Goal: Task Accomplishment & Management: Manage account settings

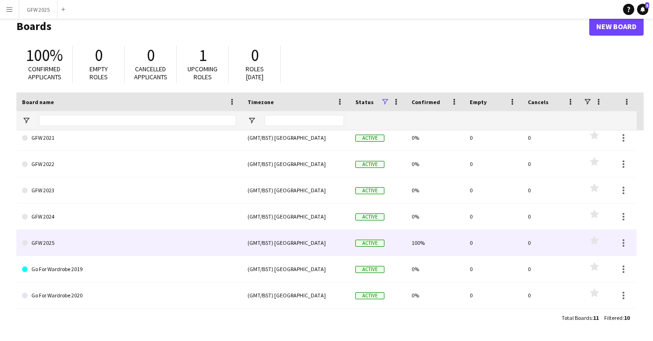
scroll to position [84, 0]
click at [163, 247] on link "GFW 2025" at bounding box center [129, 243] width 214 height 26
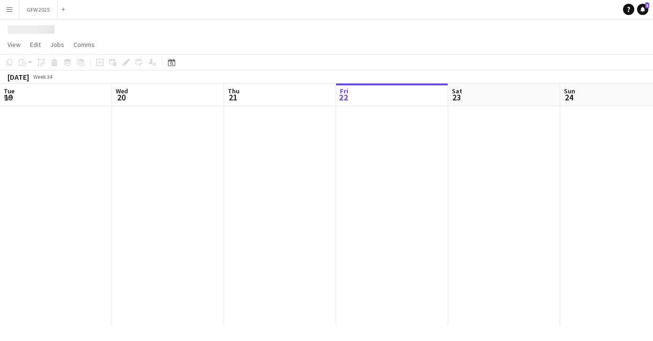
scroll to position [0, 224]
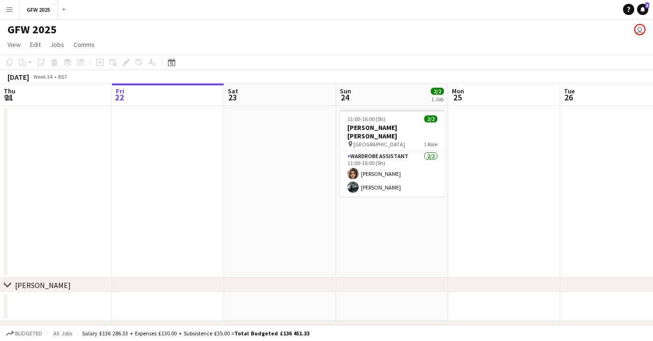
click at [9, 15] on button "Menu" at bounding box center [9, 9] width 19 height 19
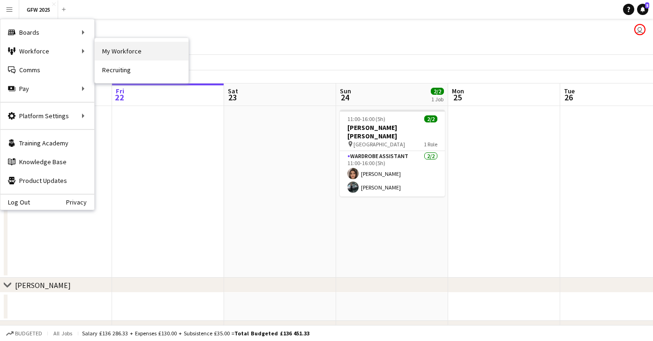
click at [123, 58] on link "My Workforce" at bounding box center [142, 51] width 94 height 19
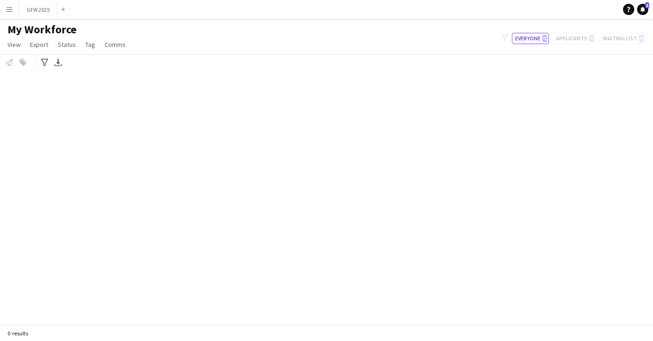
scroll to position [0, 0]
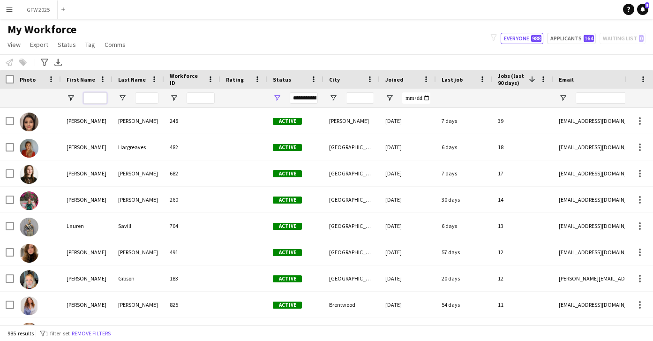
click at [97, 93] on input "First Name Filter Input" at bounding box center [94, 97] width 23 height 11
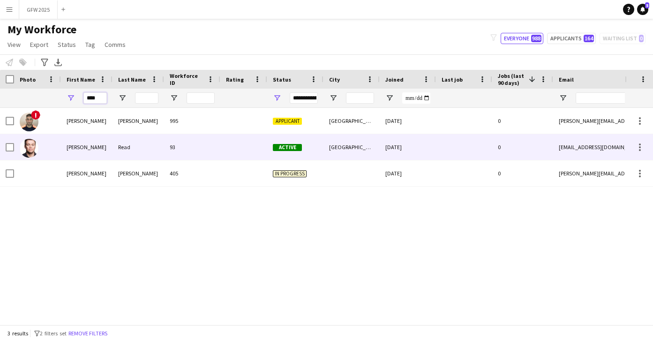
type input "****"
click at [232, 151] on div at bounding box center [243, 147] width 47 height 26
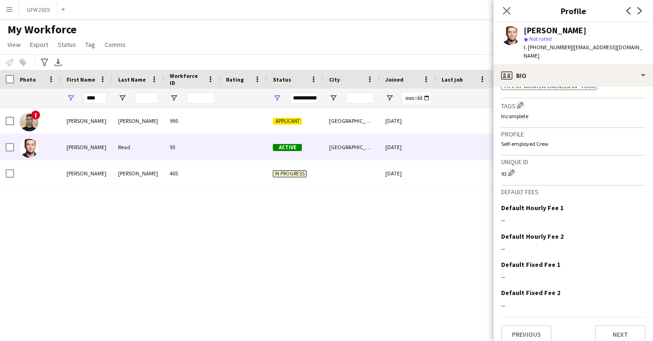
scroll to position [382, 0]
click at [522, 102] on app-icon "Edit crew company tags" at bounding box center [520, 105] width 7 height 7
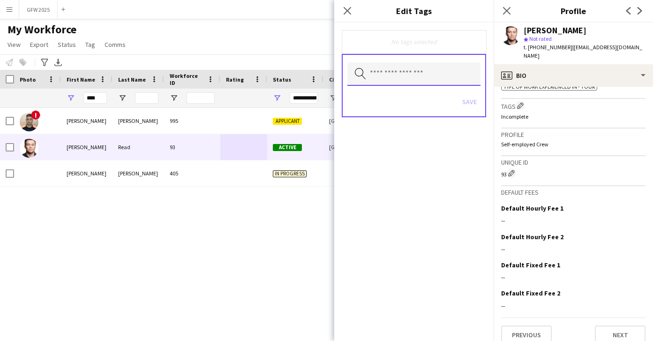
click at [417, 79] on input "text" at bounding box center [413, 73] width 133 height 23
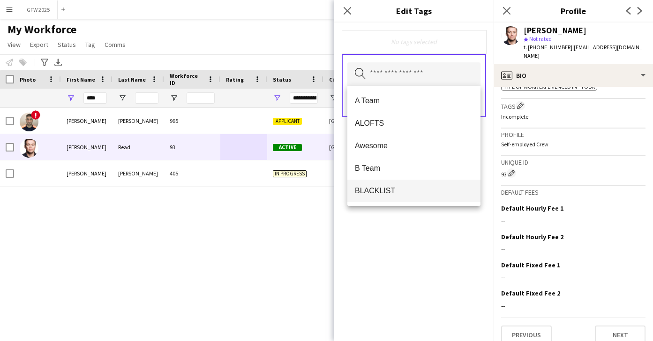
click at [418, 190] on span "BLACKLIST" at bounding box center [414, 190] width 118 height 9
click at [450, 231] on div "BLACKLIST Remove Search by tag name Save" at bounding box center [413, 182] width 159 height 318
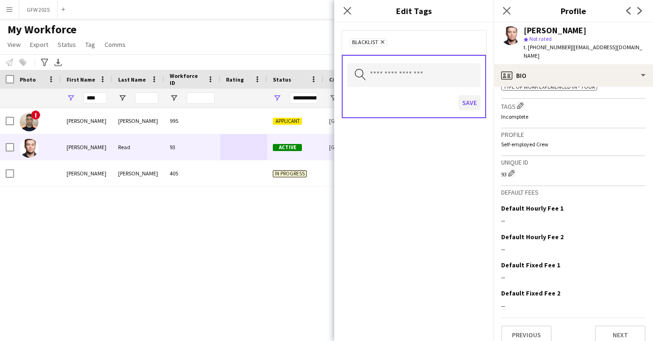
click at [472, 104] on button "Save" at bounding box center [470, 102] width 22 height 15
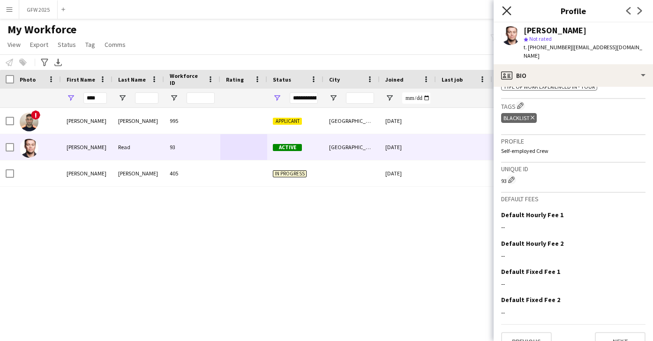
click at [505, 10] on icon "Close pop-in" at bounding box center [506, 10] width 9 height 9
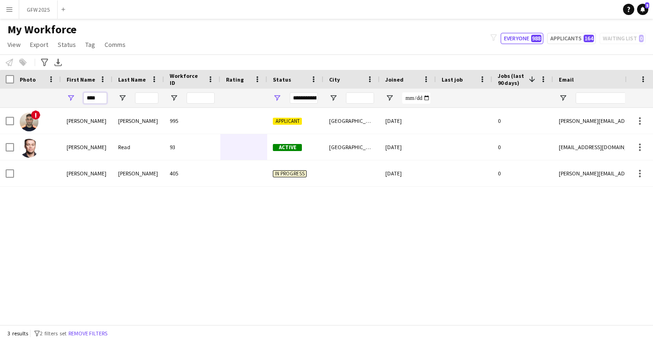
click at [102, 96] on input "****" at bounding box center [94, 97] width 23 height 11
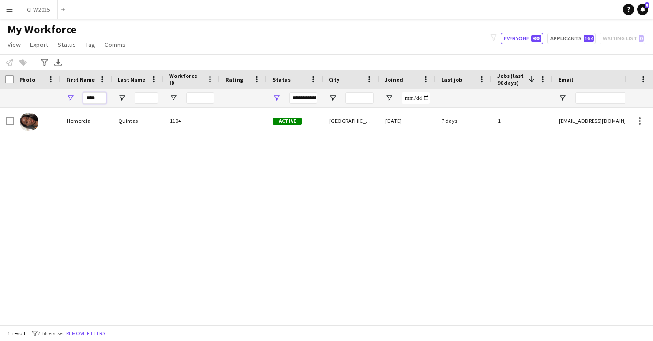
scroll to position [0, 0]
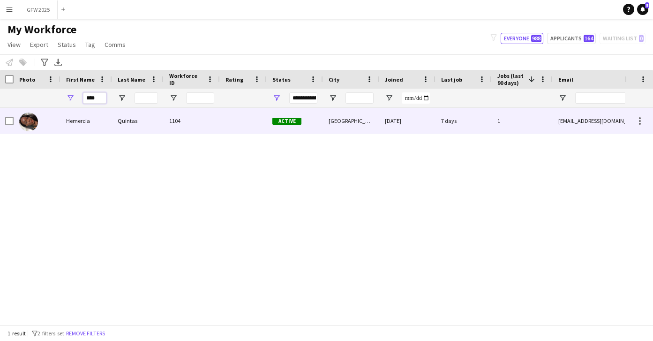
type input "****"
click at [139, 117] on div "Quintas" at bounding box center [138, 121] width 52 height 26
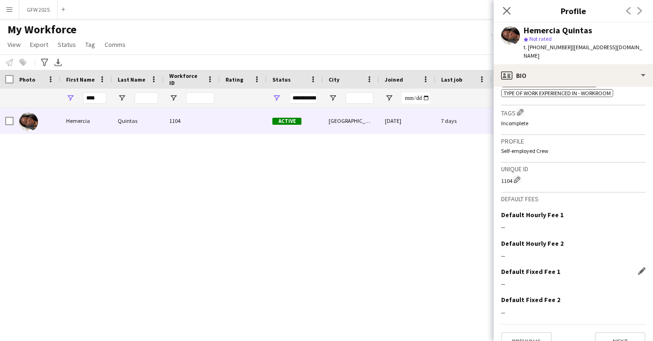
scroll to position [502, 0]
click at [520, 109] on app-icon "Edit crew company tags" at bounding box center [520, 112] width 7 height 7
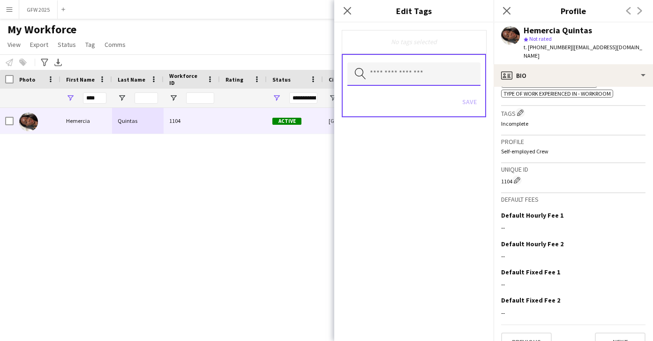
click at [437, 77] on input "text" at bounding box center [413, 73] width 133 height 23
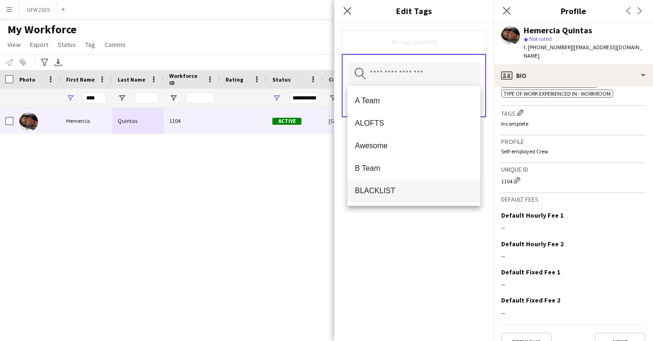
click at [434, 193] on span "BLACKLIST" at bounding box center [414, 190] width 118 height 9
click at [486, 159] on div "BLACKLIST Remove Search by tag name Save" at bounding box center [413, 182] width 159 height 318
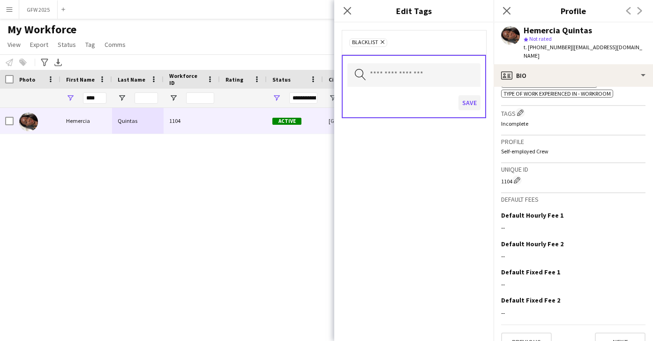
click at [477, 102] on button "Save" at bounding box center [470, 102] width 22 height 15
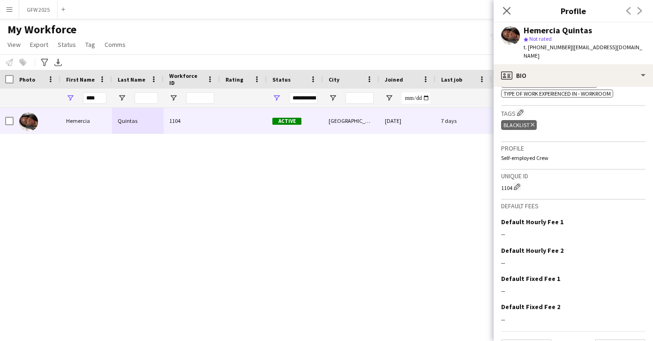
drag, startPoint x: 510, startPoint y: 11, endPoint x: 505, endPoint y: 16, distance: 6.3
click at [510, 11] on icon "Close pop-in" at bounding box center [507, 11] width 8 height 8
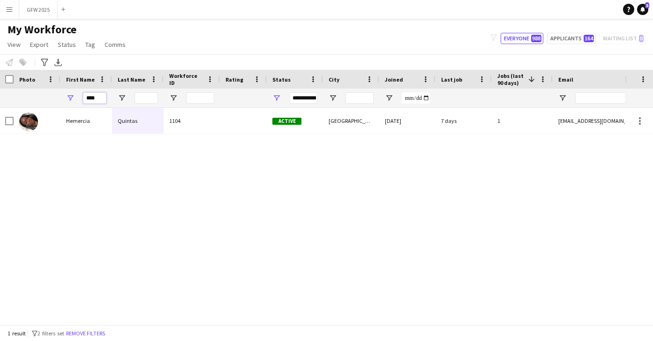
click at [106, 99] on input "****" at bounding box center [94, 97] width 23 height 11
click at [106, 98] on input "****" at bounding box center [94, 97] width 23 height 11
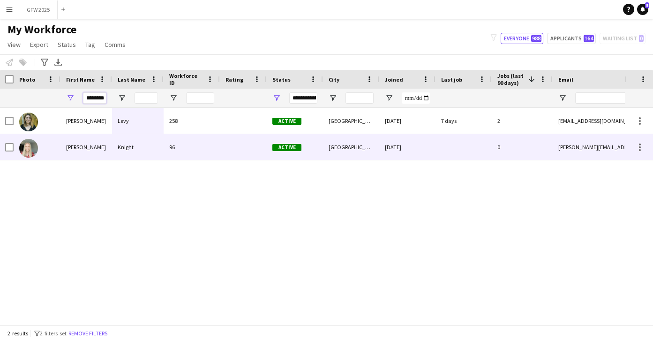
type input "********"
click at [204, 153] on div "96" at bounding box center [192, 147] width 56 height 26
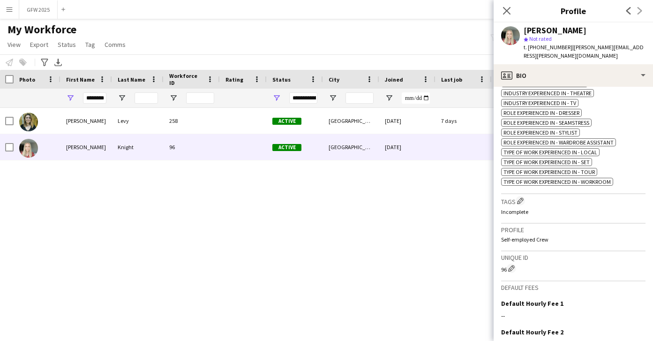
scroll to position [396, 0]
click at [521, 195] on button "Edit crew company tags" at bounding box center [520, 199] width 9 height 9
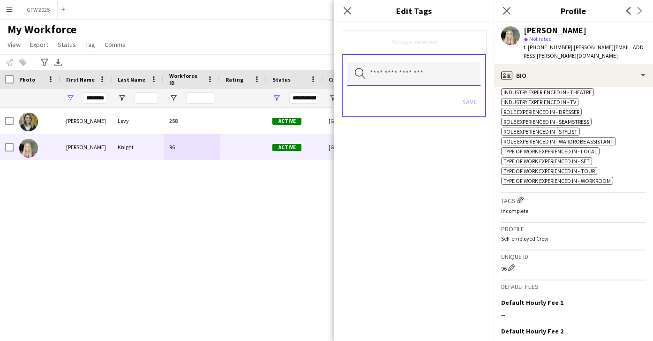
click at [420, 76] on input "text" at bounding box center [413, 73] width 133 height 23
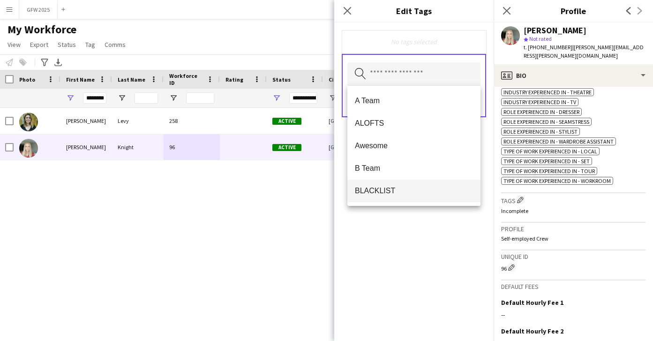
click at [427, 191] on span "BLACKLIST" at bounding box center [414, 190] width 118 height 9
click at [456, 234] on div "BLACKLIST Remove Search by tag name Save" at bounding box center [413, 182] width 159 height 318
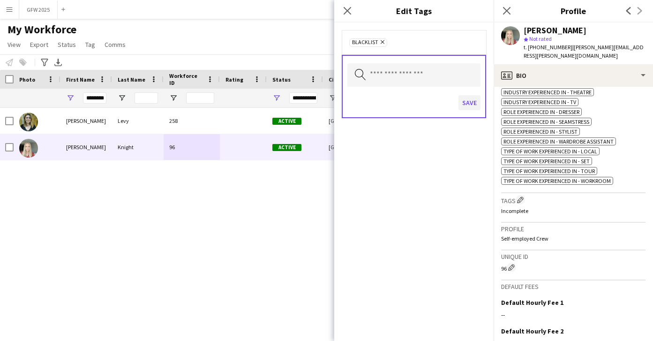
click at [470, 103] on button "Save" at bounding box center [470, 102] width 22 height 15
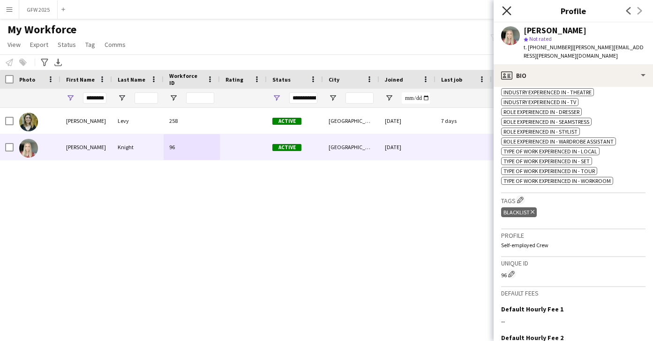
click at [509, 9] on icon at bounding box center [506, 10] width 9 height 9
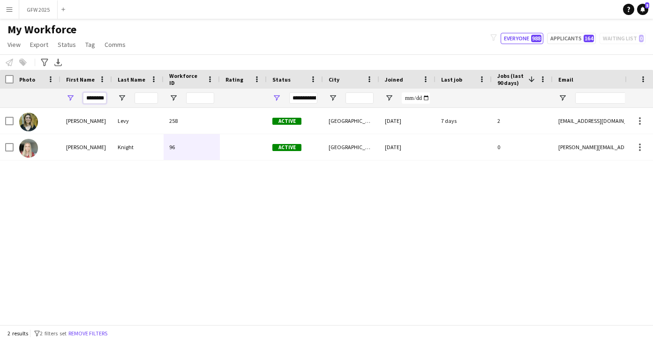
click at [97, 98] on input "********" at bounding box center [94, 97] width 23 height 11
drag, startPoint x: 97, startPoint y: 98, endPoint x: 86, endPoint y: 97, distance: 10.9
click at [97, 98] on input "********" at bounding box center [94, 97] width 23 height 11
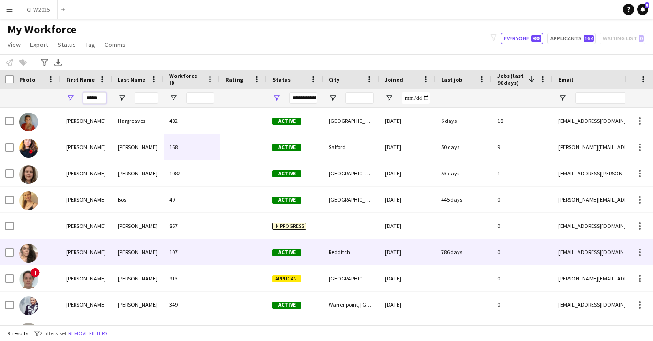
type input "*****"
click at [234, 249] on div at bounding box center [243, 252] width 47 height 26
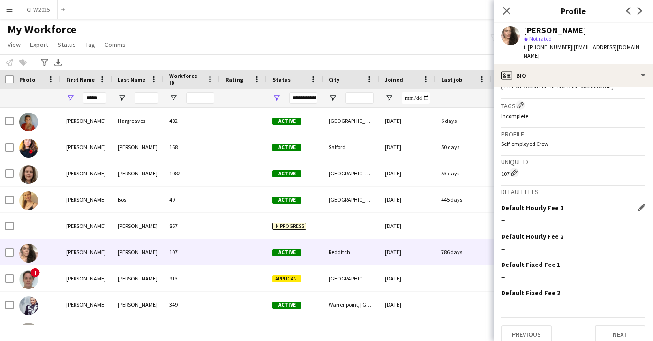
scroll to position [489, 0]
click at [521, 102] on app-icon "Edit crew company tags" at bounding box center [520, 105] width 7 height 7
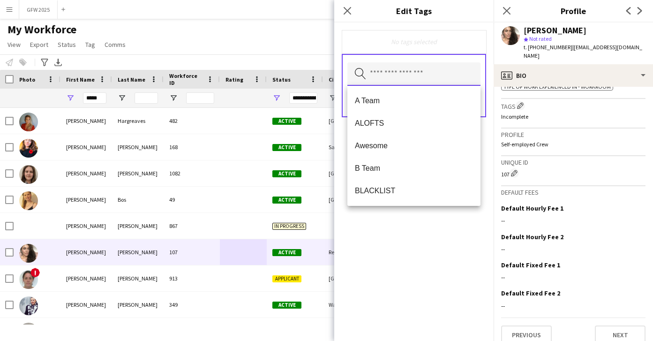
click at [441, 77] on input "text" at bounding box center [413, 73] width 133 height 23
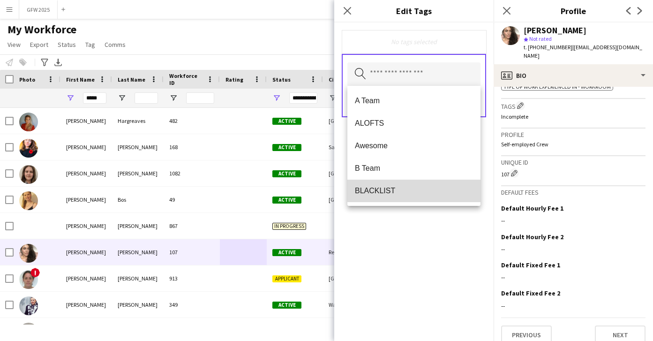
click at [422, 187] on span "BLACKLIST" at bounding box center [414, 190] width 118 height 9
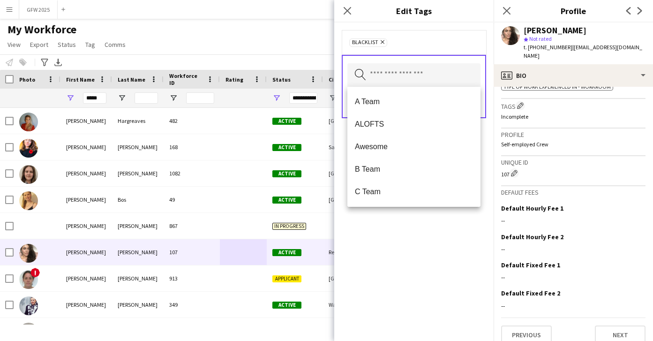
click at [489, 123] on form "BLACKLIST Remove Search by tag name Save" at bounding box center [413, 84] width 159 height 122
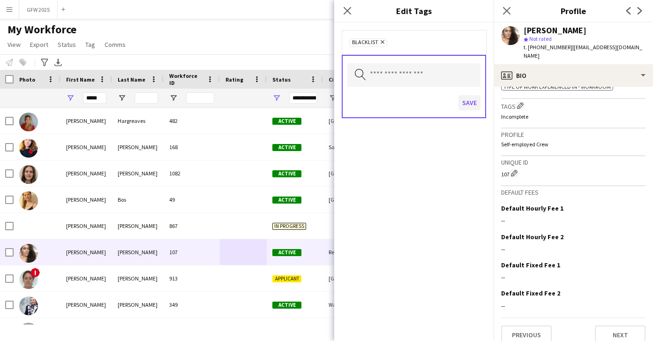
click at [478, 105] on button "Save" at bounding box center [470, 102] width 22 height 15
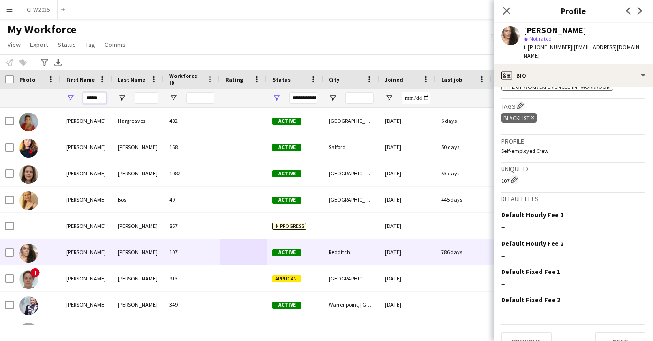
click at [98, 98] on input "*****" at bounding box center [94, 97] width 23 height 11
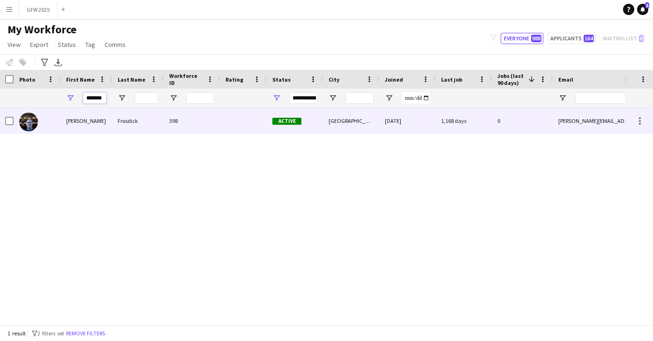
type input "*******"
click at [216, 127] on div "398" at bounding box center [192, 121] width 56 height 26
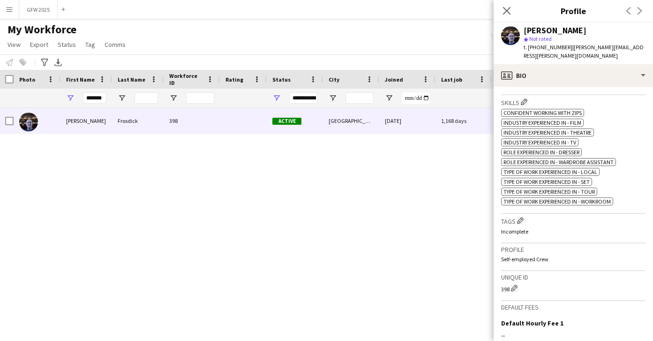
scroll to position [343, 0]
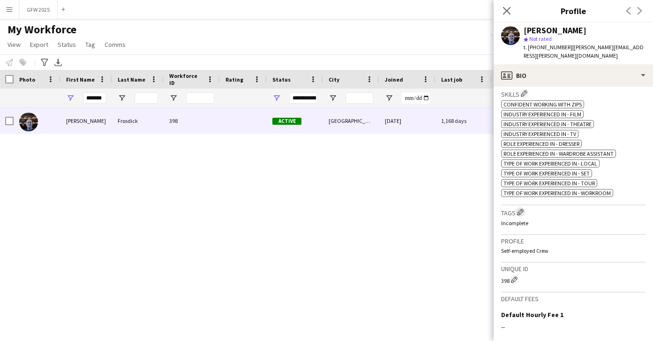
click at [521, 211] on app-icon "Edit crew company tags" at bounding box center [520, 212] width 7 height 7
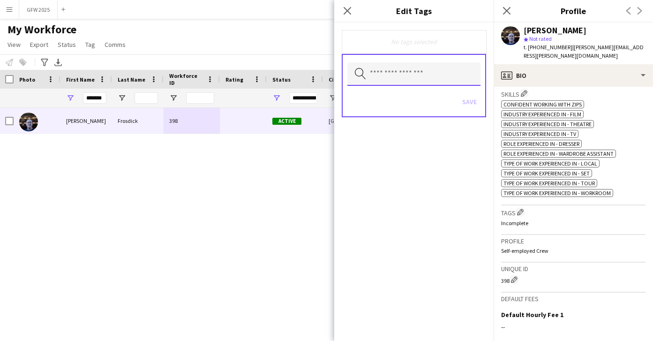
click at [397, 77] on input "text" at bounding box center [413, 73] width 133 height 23
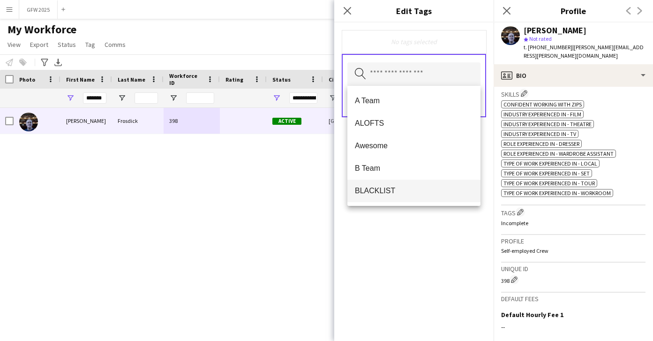
click at [413, 188] on span "BLACKLIST" at bounding box center [414, 190] width 118 height 9
click at [484, 143] on form "BLACKLIST Remove Search by tag name Save" at bounding box center [413, 84] width 159 height 122
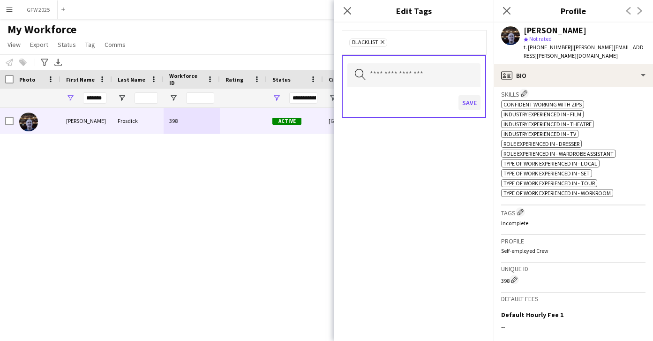
click at [473, 104] on button "Save" at bounding box center [470, 102] width 22 height 15
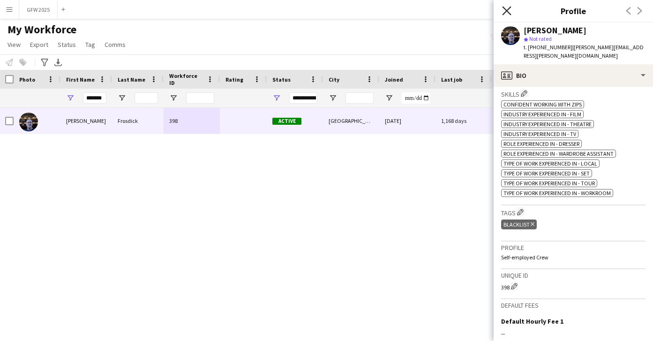
click at [508, 10] on icon "Close pop-in" at bounding box center [506, 10] width 9 height 9
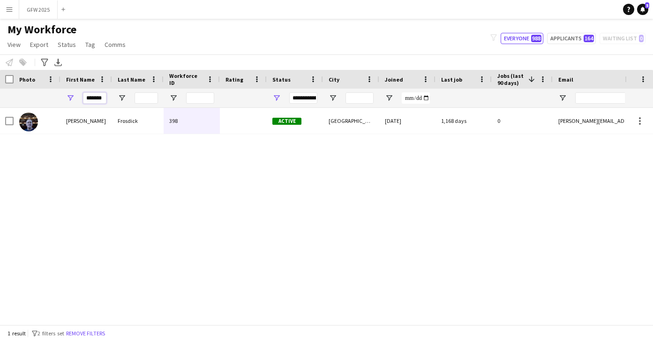
click at [97, 98] on input "*******" at bounding box center [94, 97] width 23 height 11
type input "***"
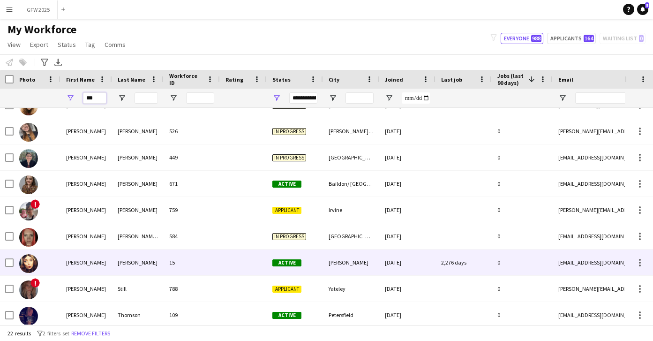
scroll to position [253, 0]
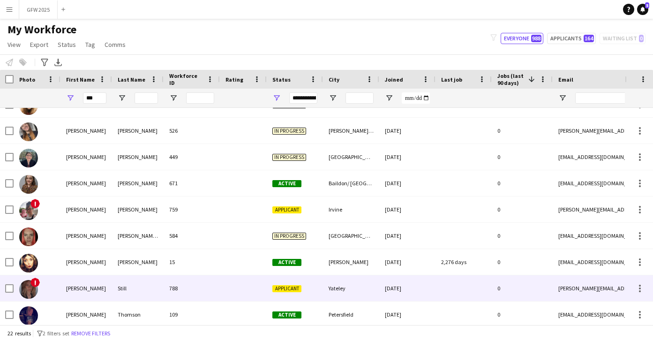
click at [211, 292] on div "788" at bounding box center [192, 288] width 56 height 26
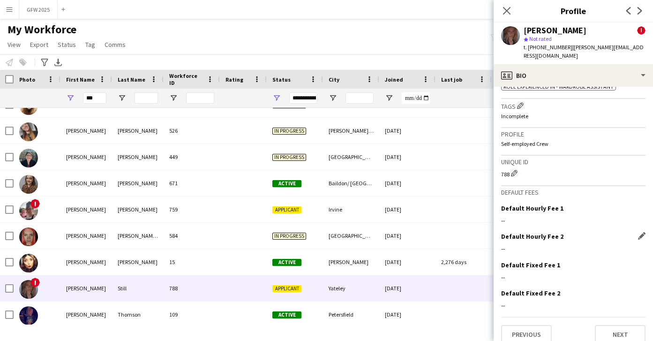
scroll to position [465, 0]
click at [508, 10] on icon at bounding box center [506, 10] width 9 height 9
